Goal: Find specific page/section: Find specific page/section

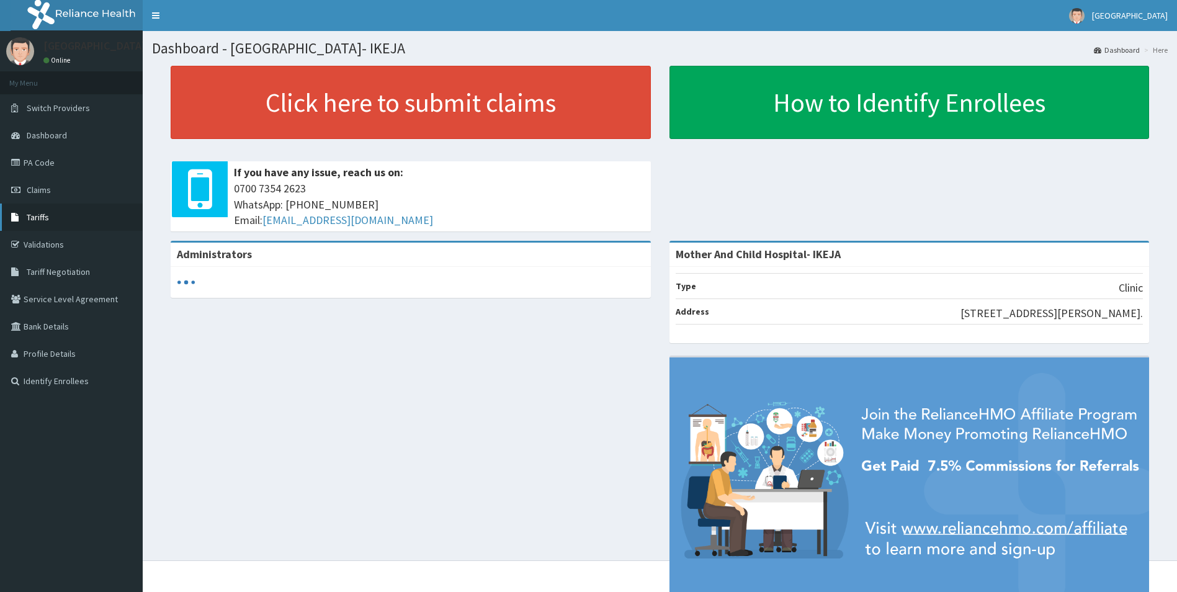
click at [41, 218] on span "Tariffs" at bounding box center [38, 217] width 22 height 11
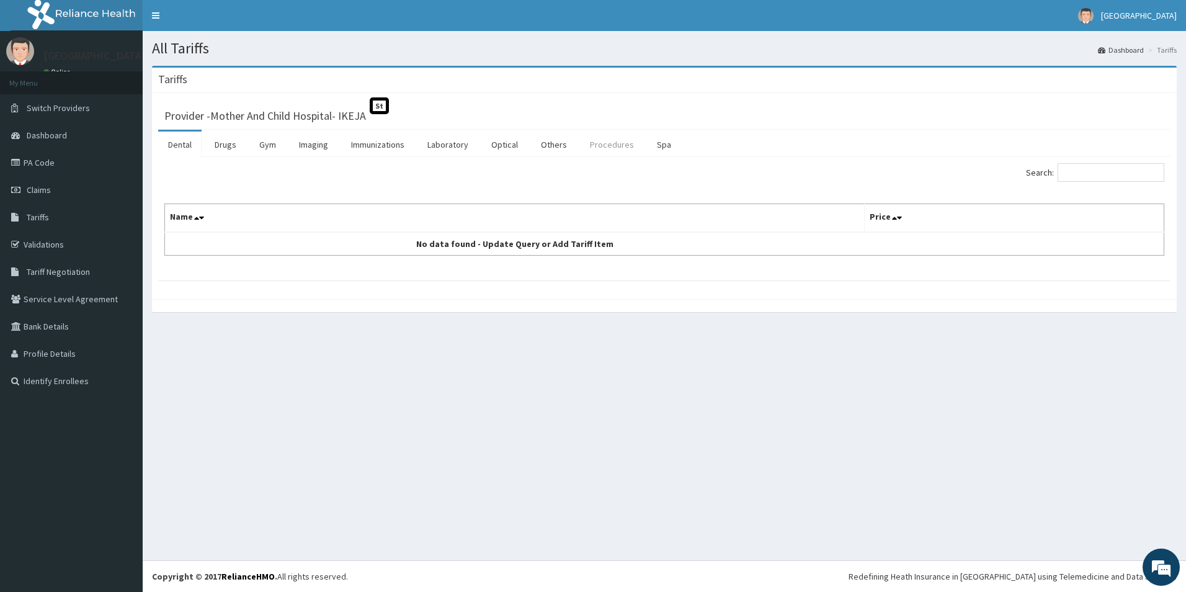
click at [607, 146] on link "Procedures" at bounding box center [612, 145] width 64 height 26
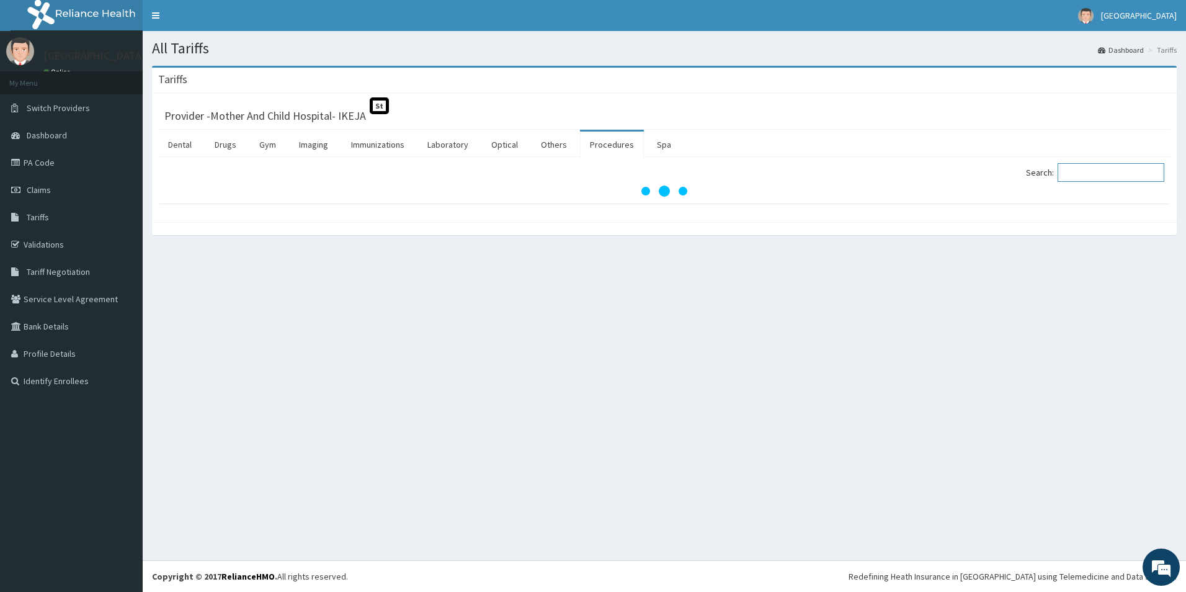
click at [1100, 171] on input "Search:" at bounding box center [1111, 172] width 107 height 19
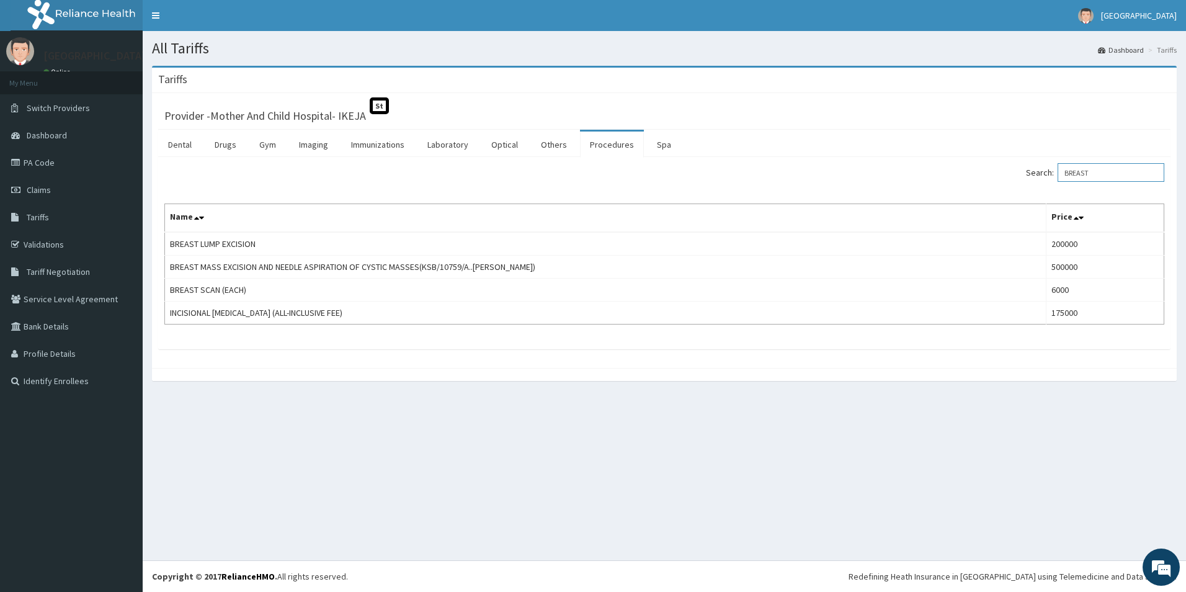
type input "BREAST"
